Goal: Information Seeking & Learning: Understand process/instructions

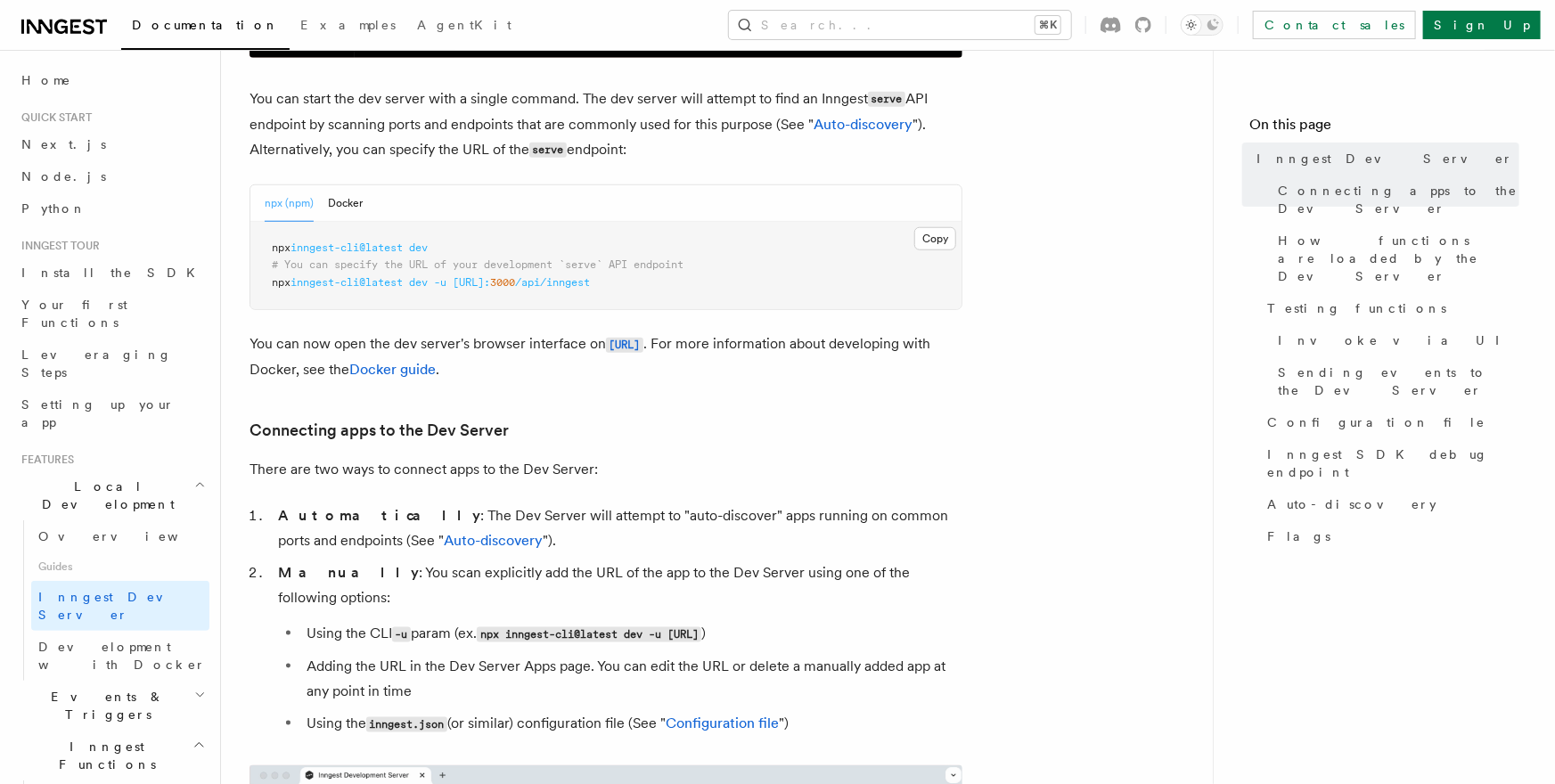
scroll to position [725, 0]
drag, startPoint x: 618, startPoint y: 266, endPoint x: 634, endPoint y: 273, distance: 17.5
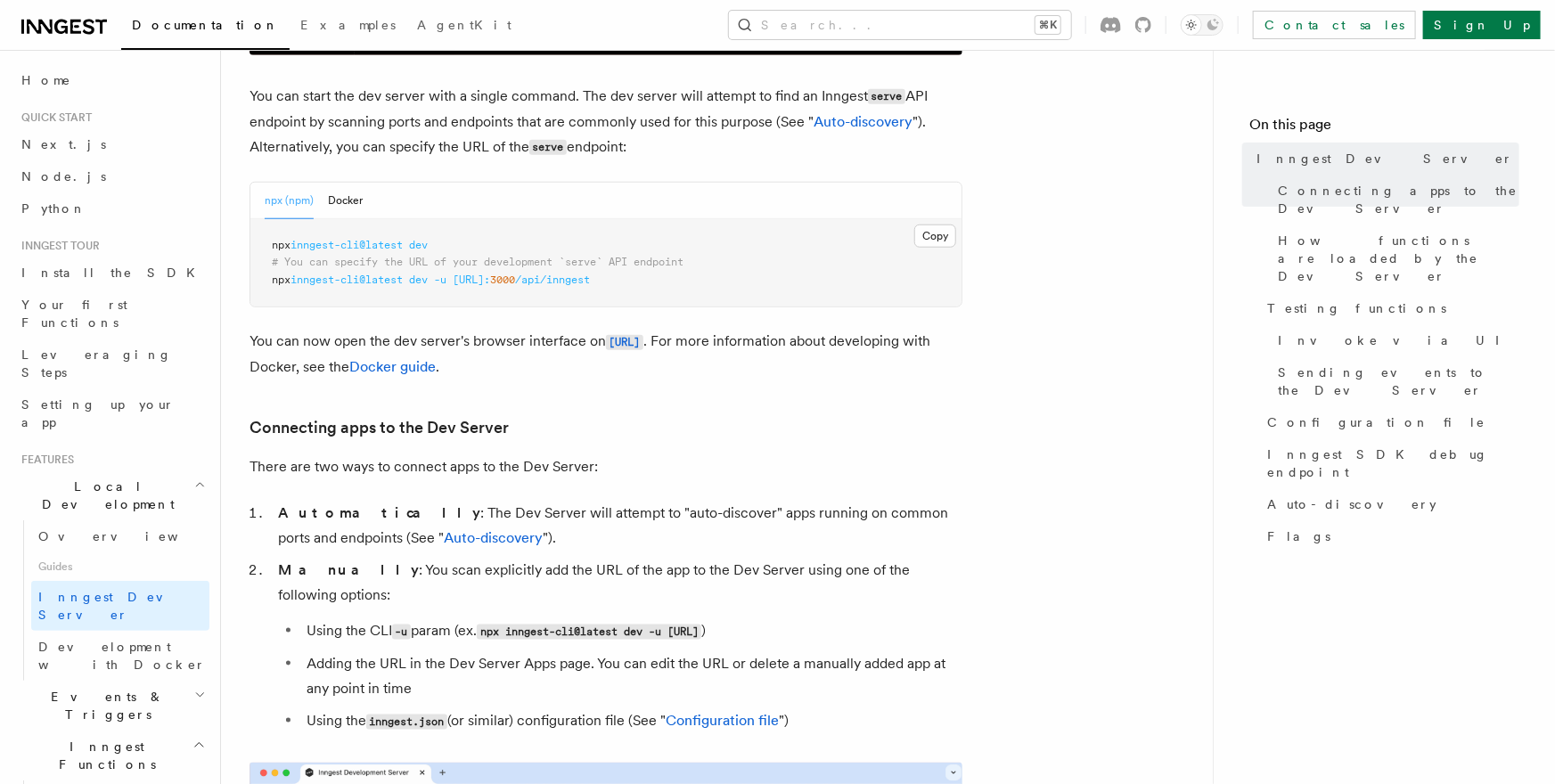
click at [621, 268] on span "# You can specify the URL of your development `serve` API endpoint" at bounding box center [477, 262] width 412 height 13
drag, startPoint x: 658, startPoint y: 286, endPoint x: 240, endPoint y: 288, distance: 418.0
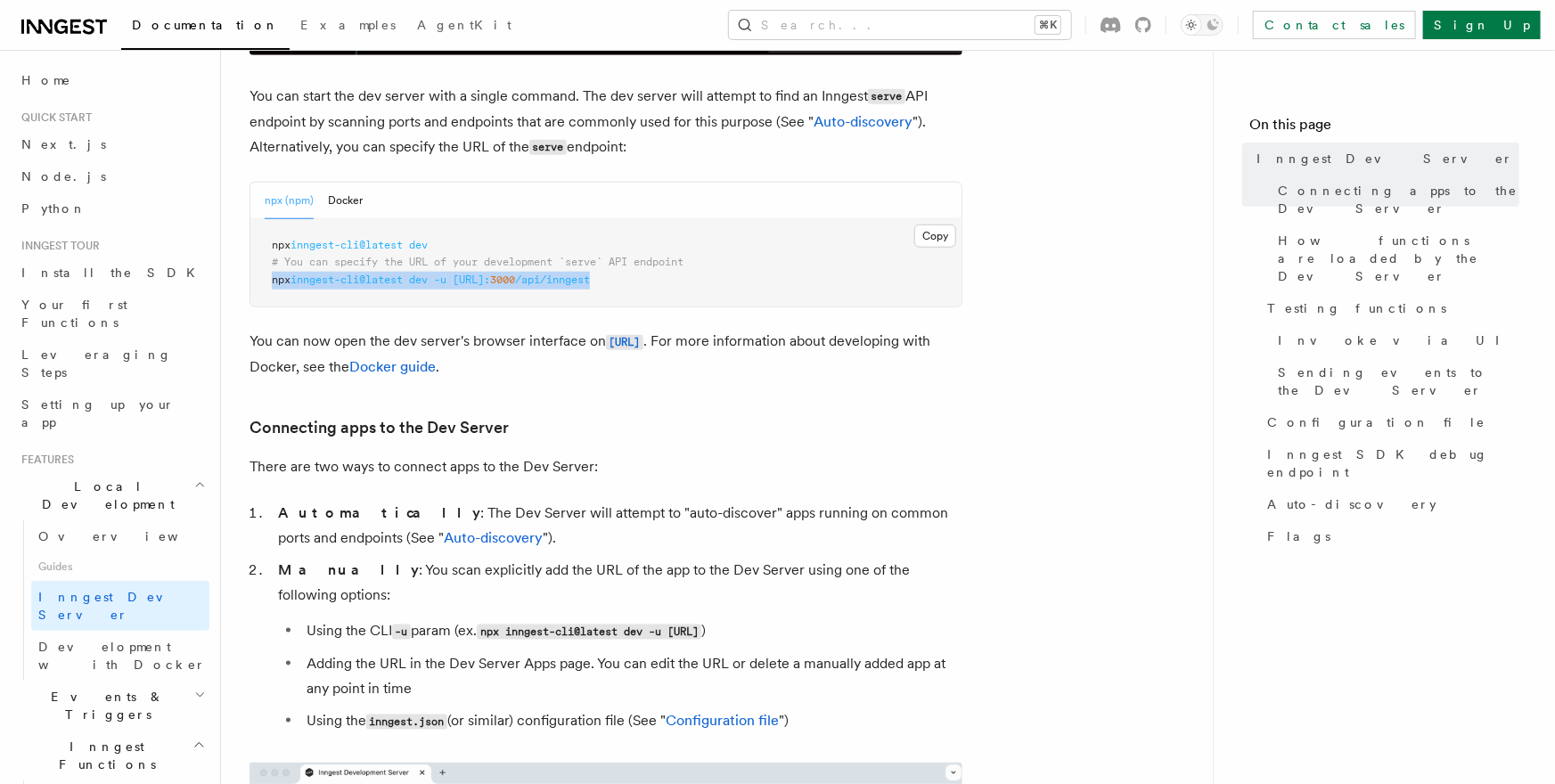
copy span "npx inngest-cli@latest dev -u http://localhost: 3000 /api/inngest"
